Goal: Check status: Check status

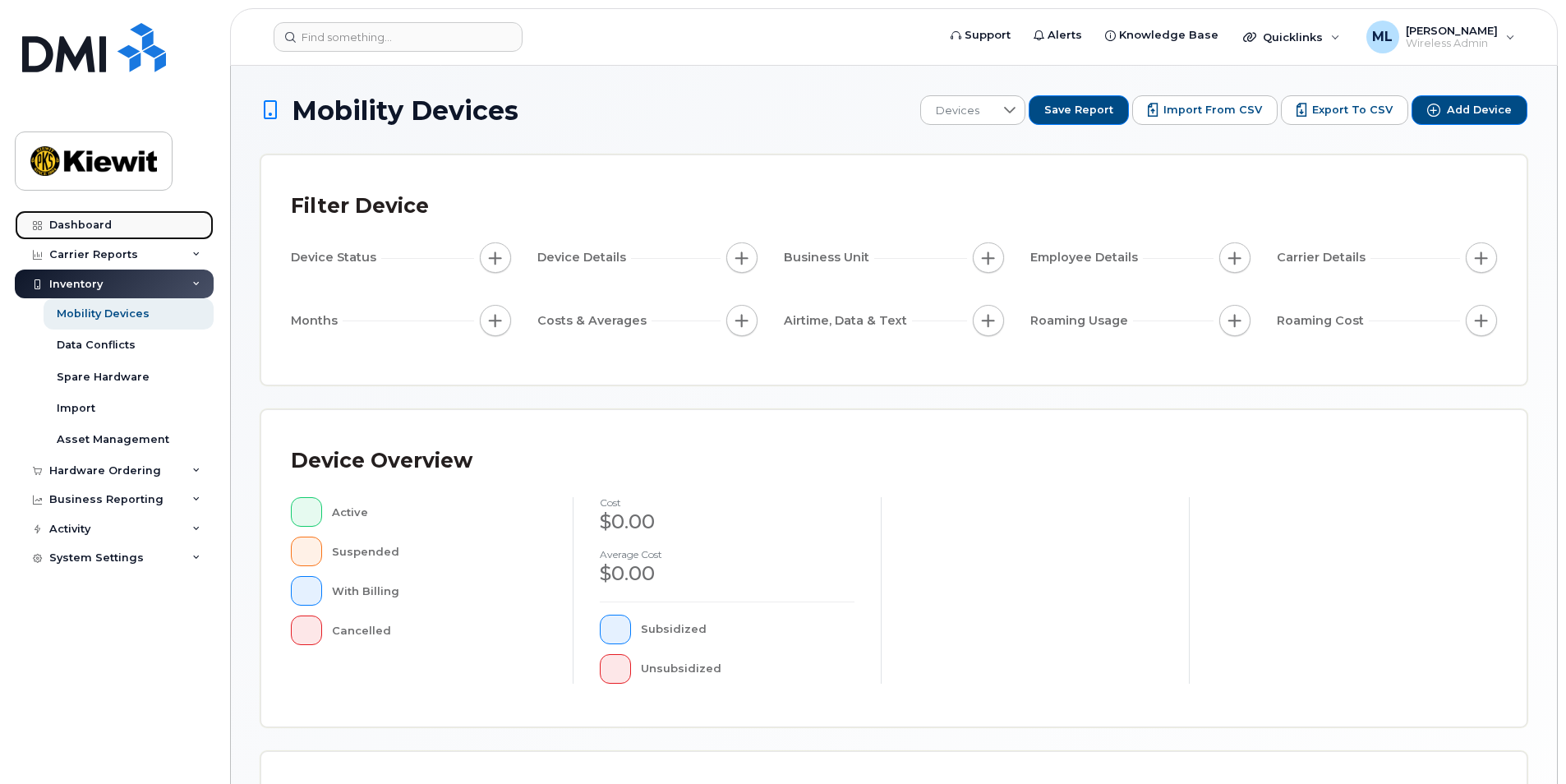
click at [76, 224] on div "Dashboard" at bounding box center [80, 225] width 62 height 13
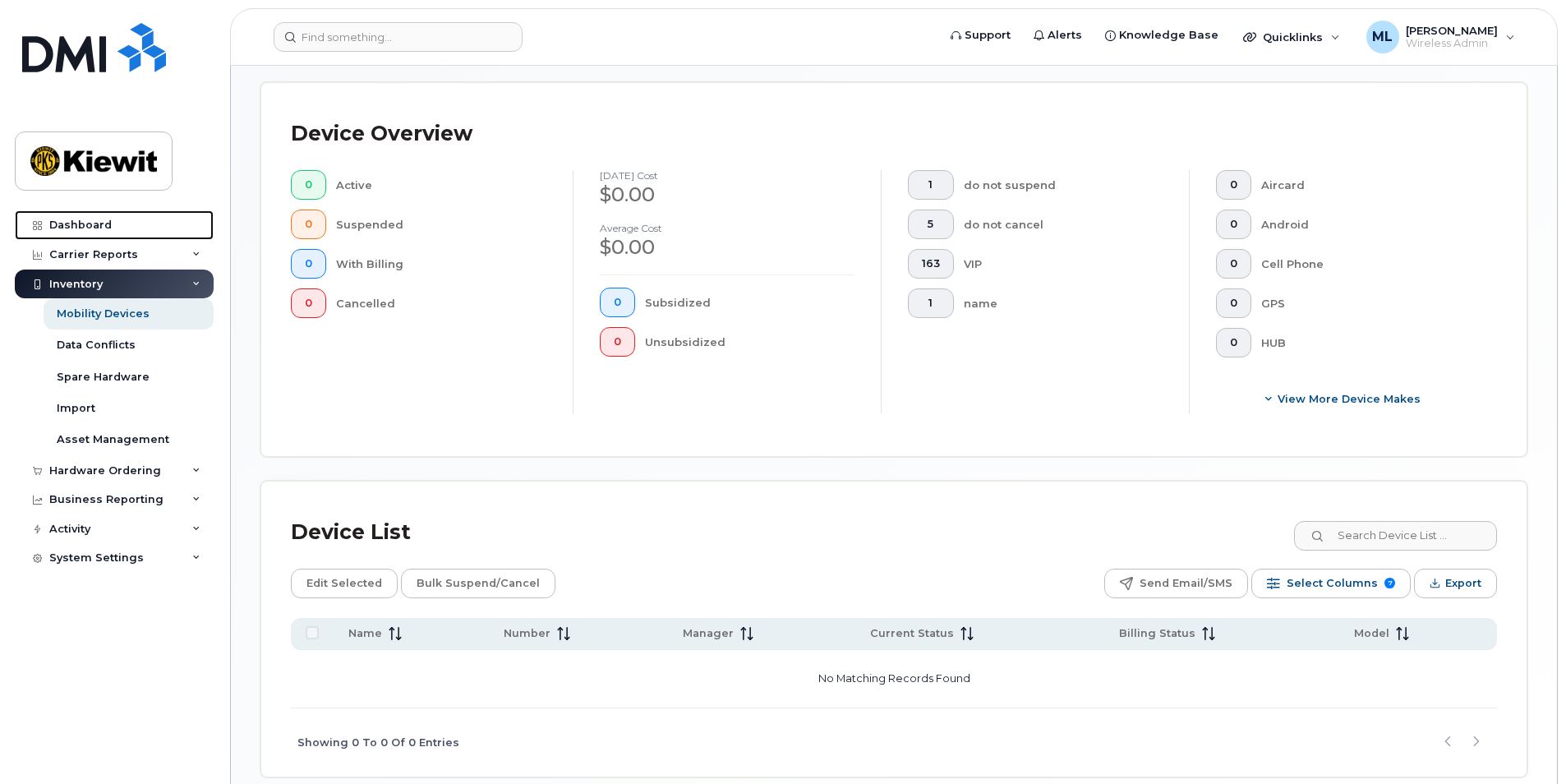
scroll to position [445, 0]
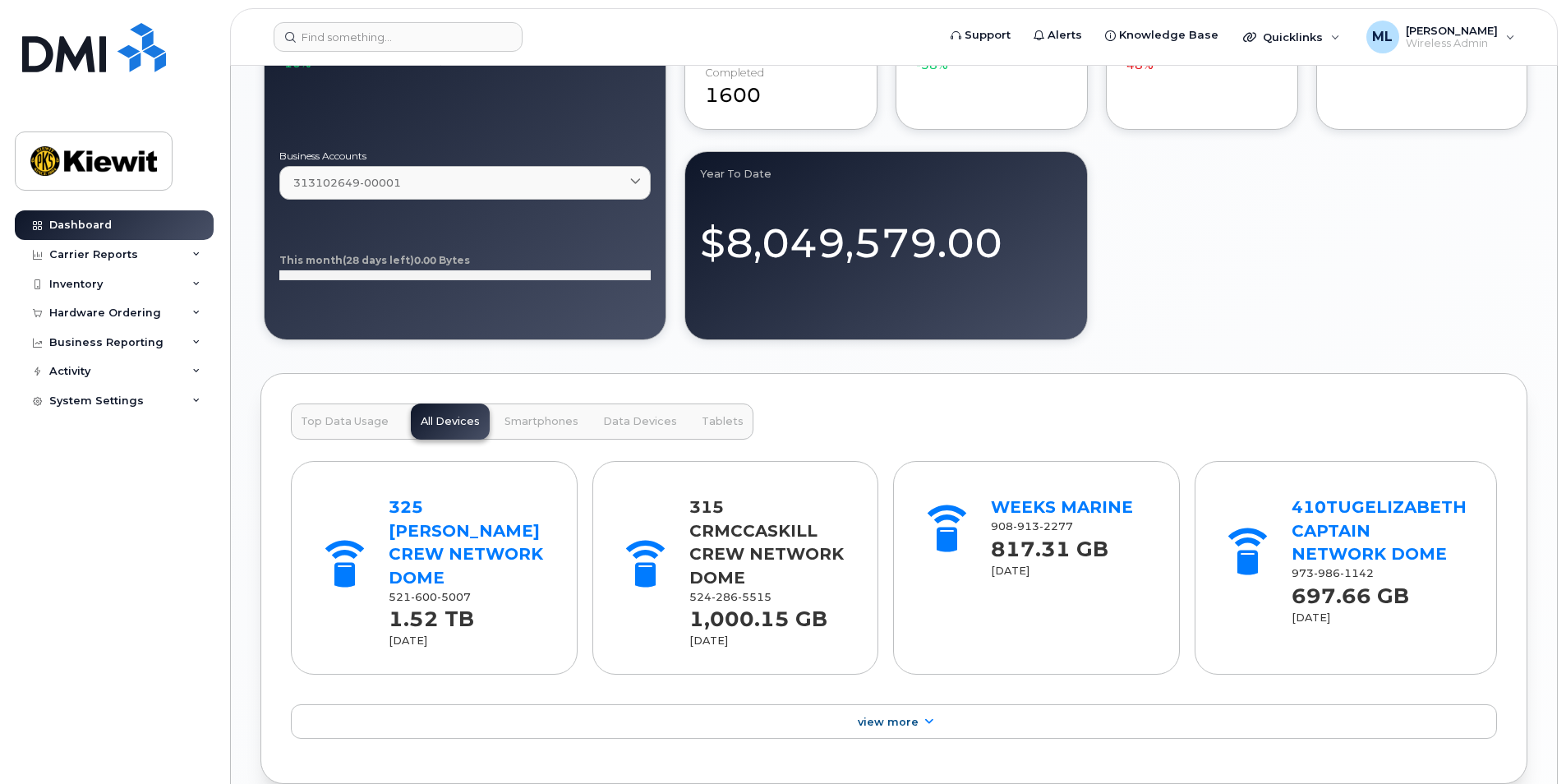
scroll to position [1971, 0]
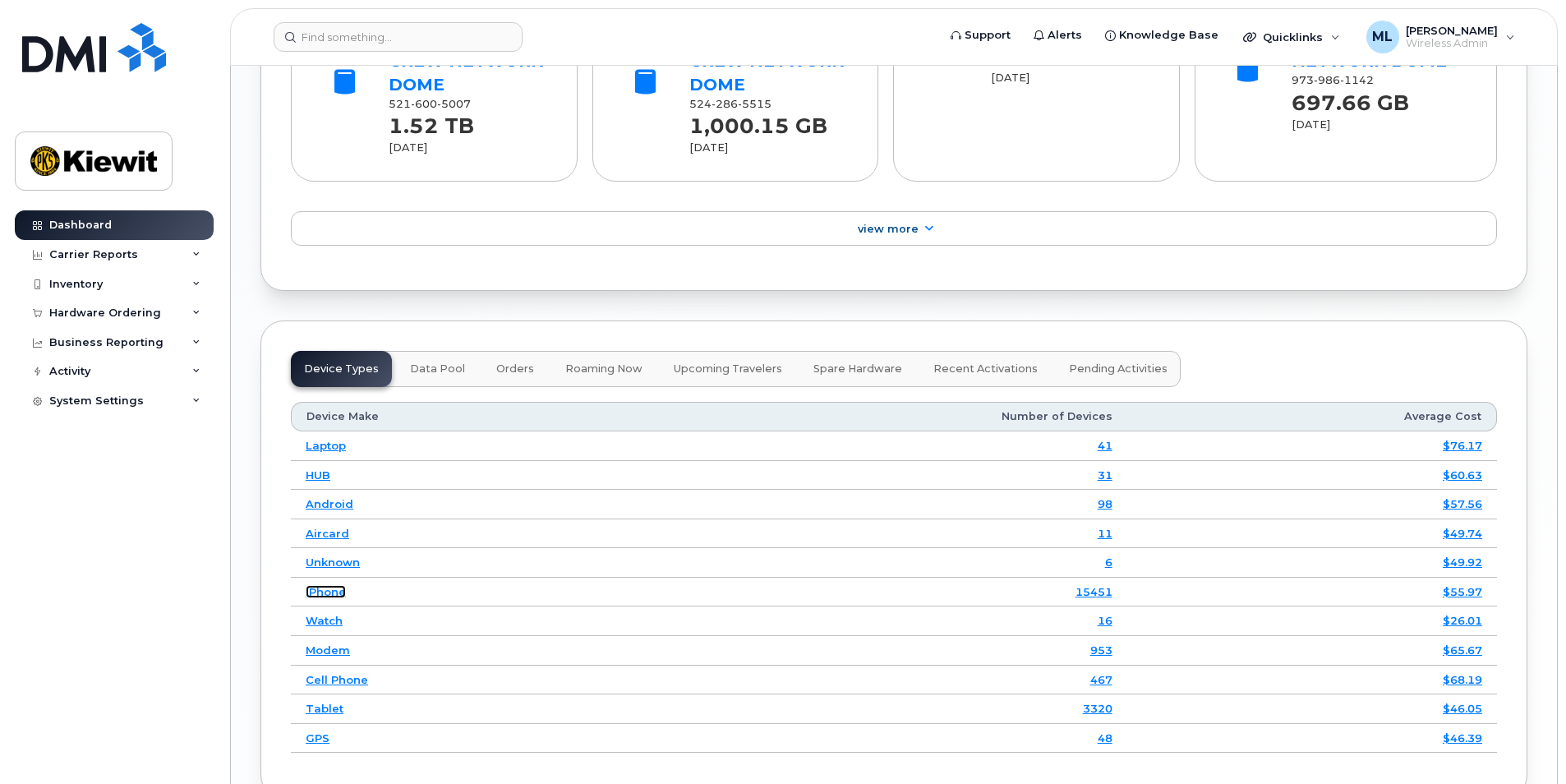
click at [318, 585] on link "iPhone" at bounding box center [326, 591] width 40 height 13
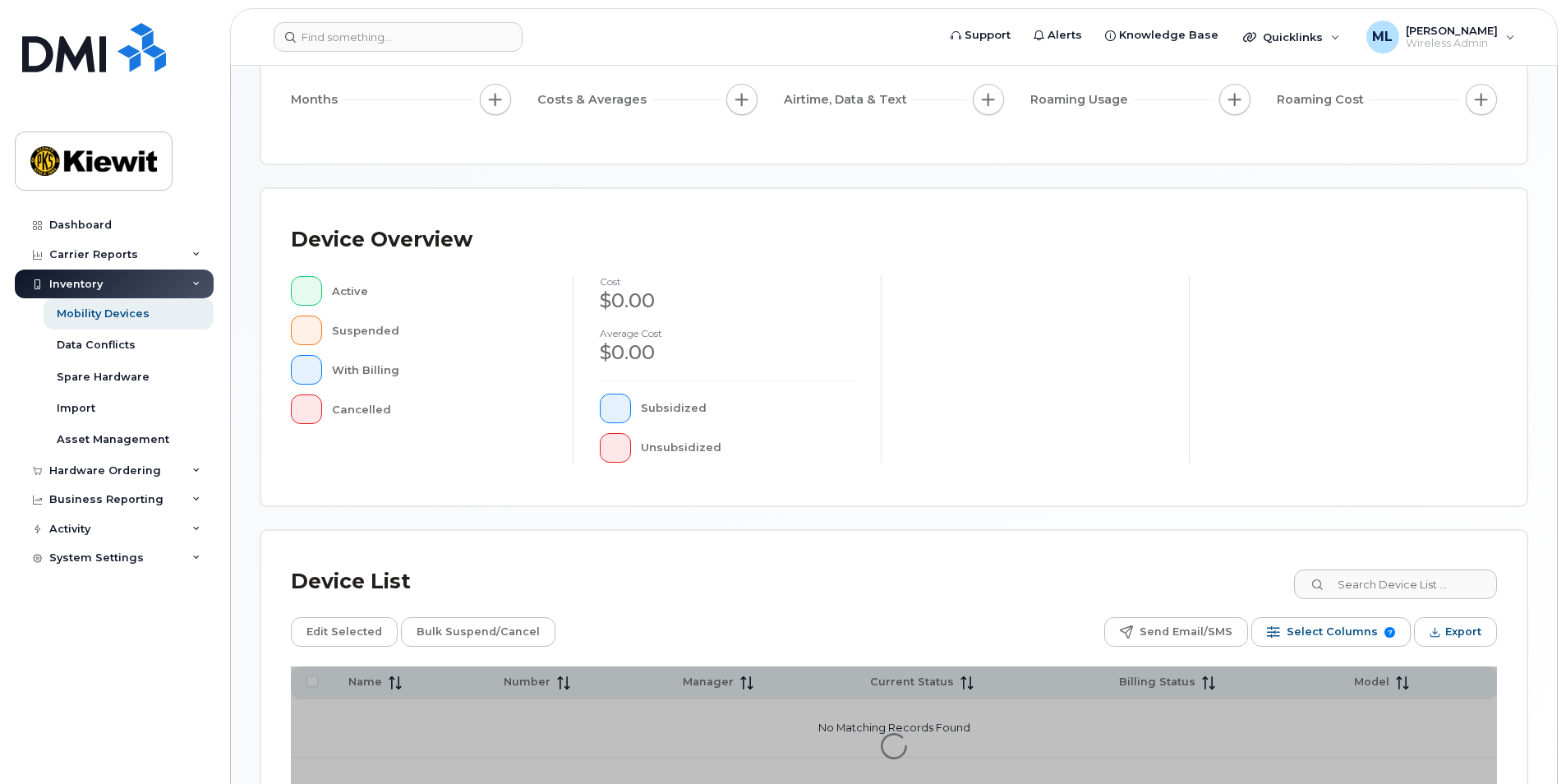
scroll to position [346, 0]
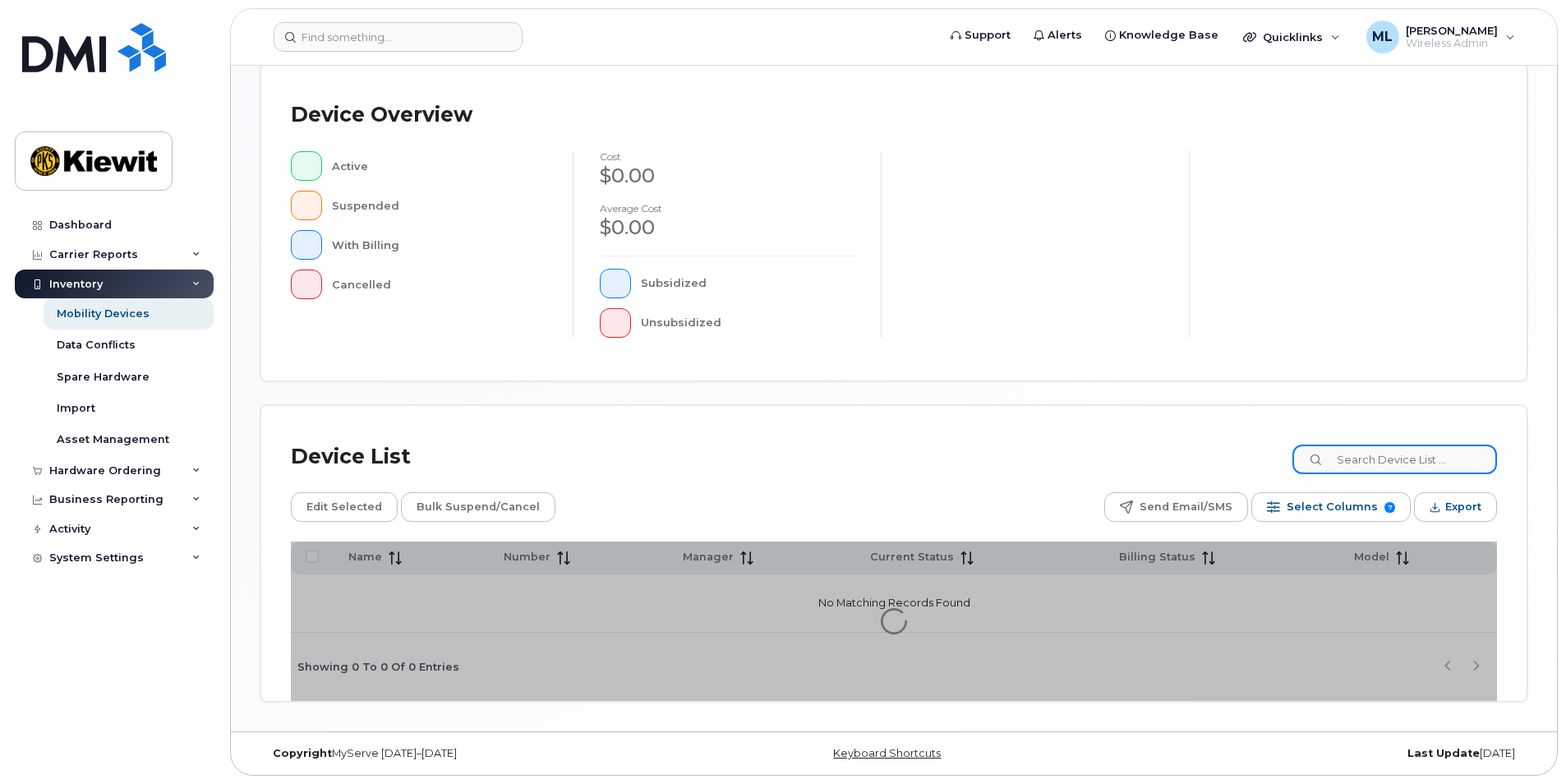
click at [1382, 459] on input at bounding box center [1395, 459] width 205 height 30
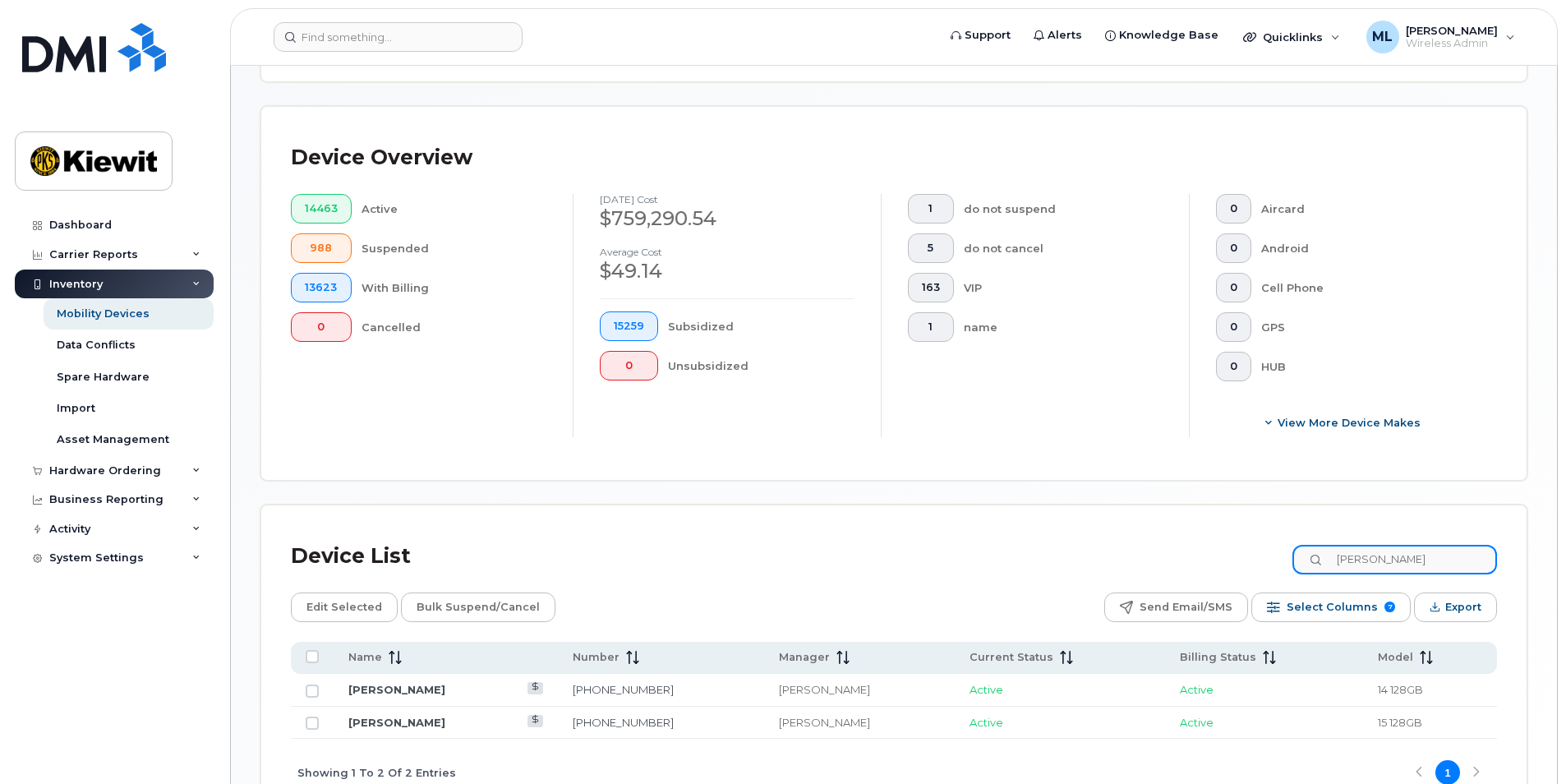
type input "[PERSON_NAME]"
click at [600, 520] on div "Device List [PERSON_NAME] Edit Selected Bulk Suspend/Cancel Send Email/SMS Sele…" at bounding box center [894, 656] width 1265 height 302
